Goal: Task Accomplishment & Management: Manage account settings

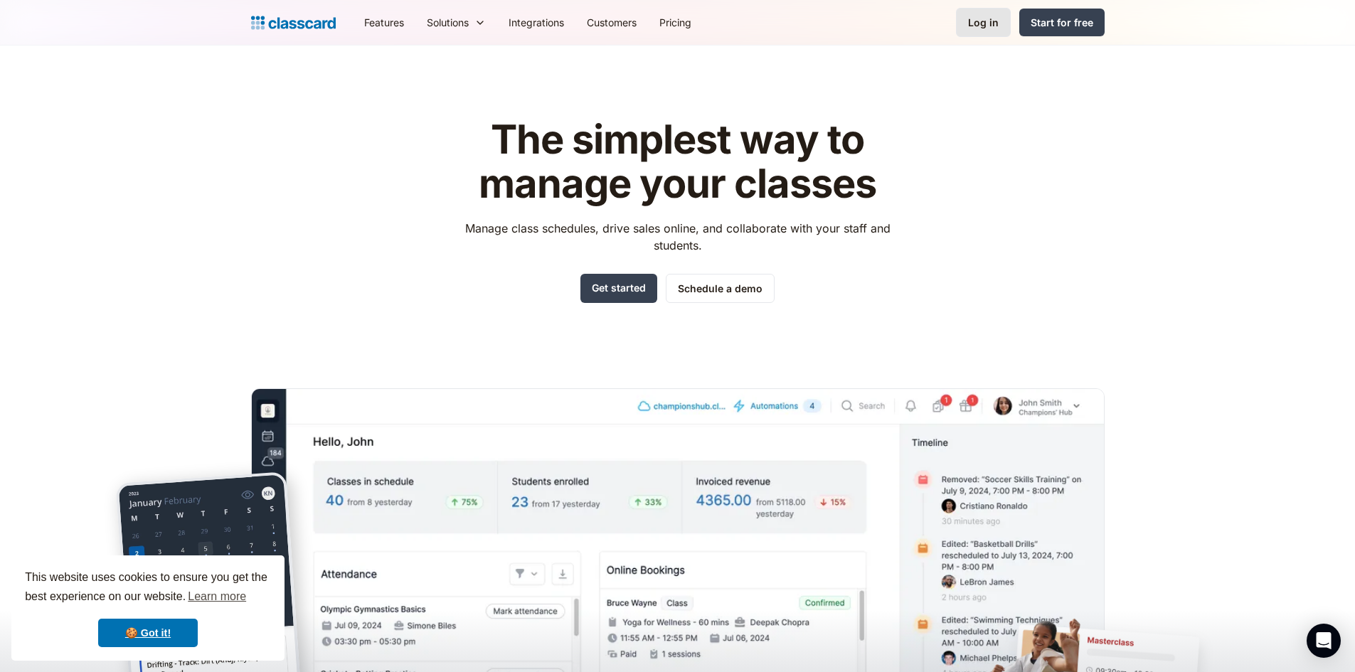
click at [990, 33] on link "Log in" at bounding box center [983, 22] width 55 height 29
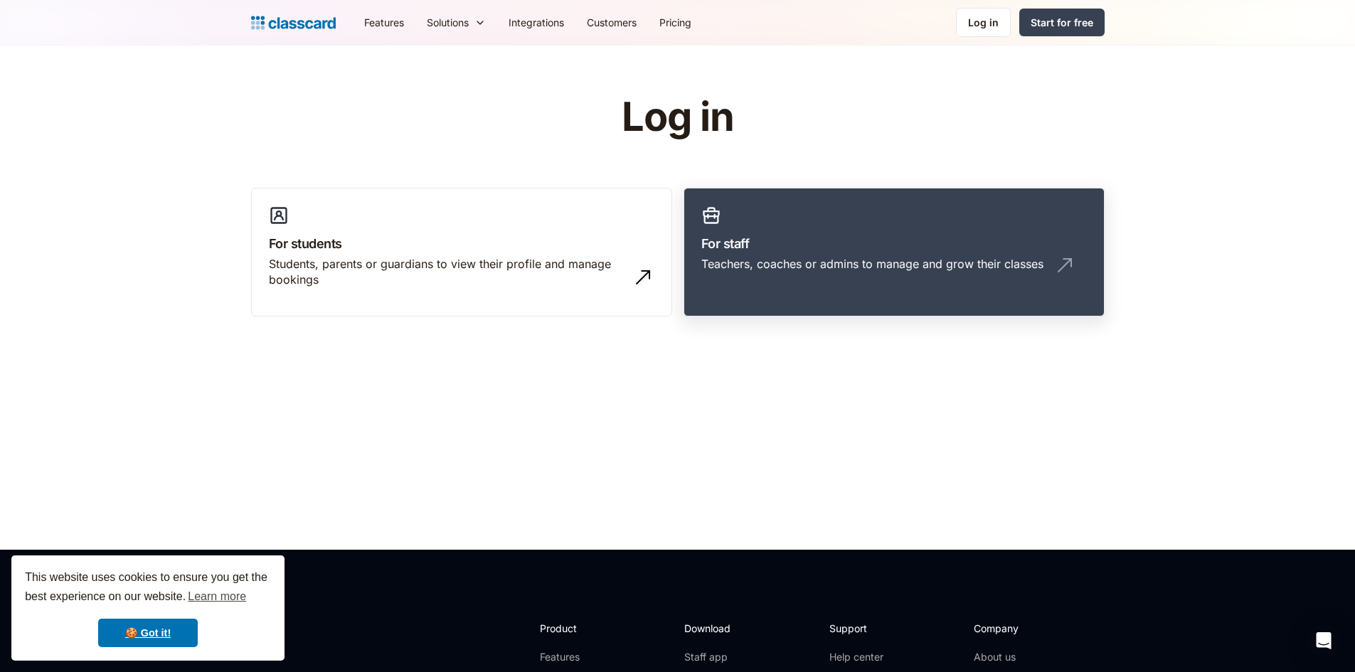
click at [853, 256] on div "Teachers, coaches or admins to manage and grow their classes" at bounding box center [872, 264] width 342 height 16
